Goal: Communication & Community: Participate in discussion

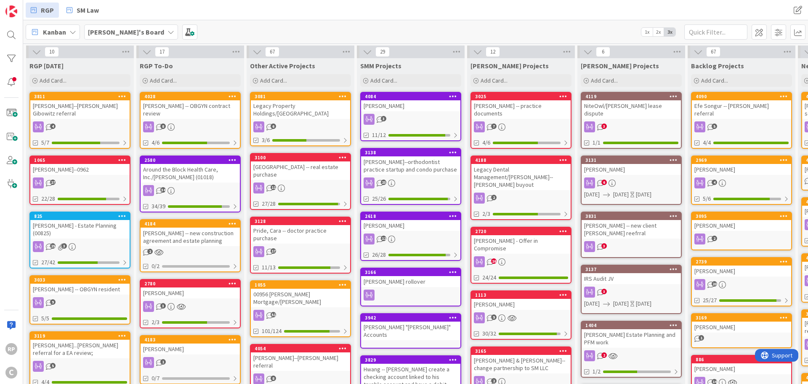
click at [301, 108] on div "Legacy Property Holdings/[GEOGRAPHIC_DATA]" at bounding box center [300, 109] width 99 height 19
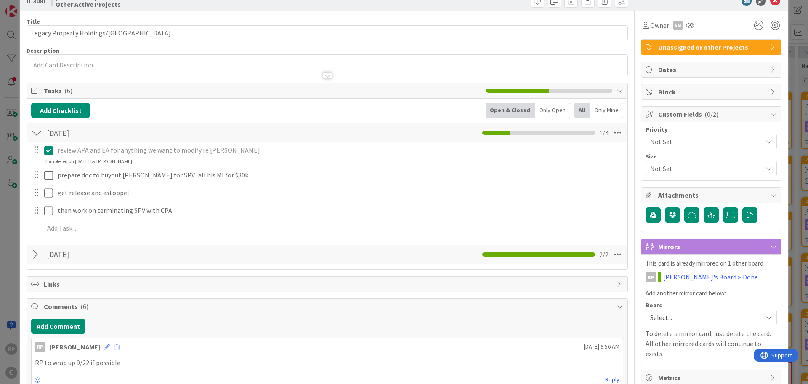
scroll to position [42, 0]
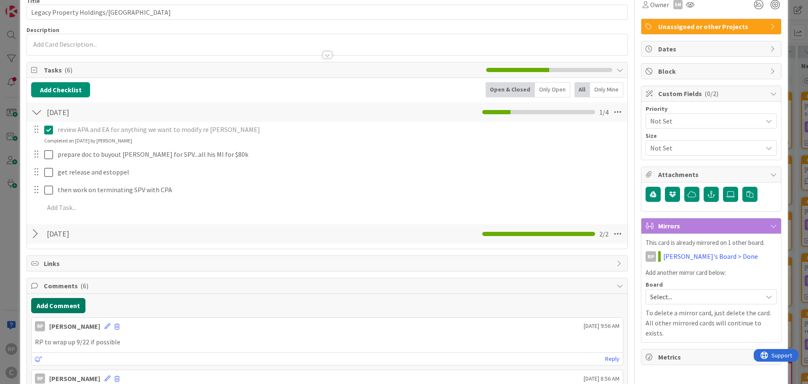
click at [59, 309] on button "Add Comment" at bounding box center [58, 305] width 54 height 15
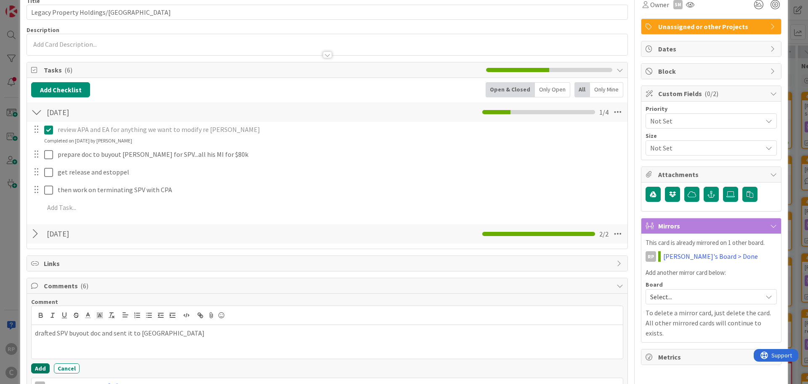
click at [40, 365] on button "Add" at bounding box center [40, 368] width 19 height 10
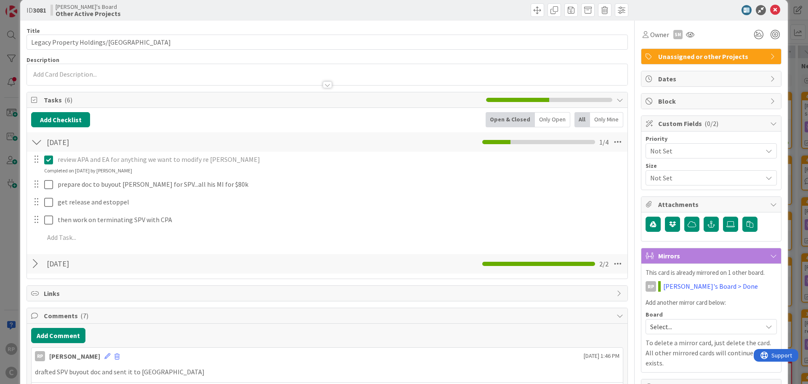
scroll to position [0, 0]
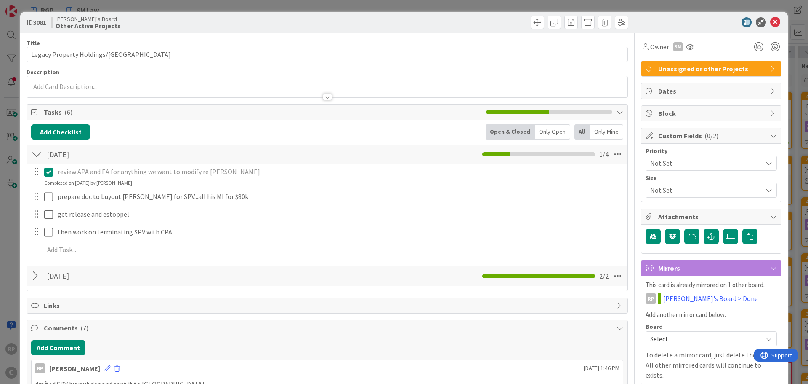
click at [774, 23] on icon at bounding box center [776, 22] width 10 height 10
